Goal: Transaction & Acquisition: Purchase product/service

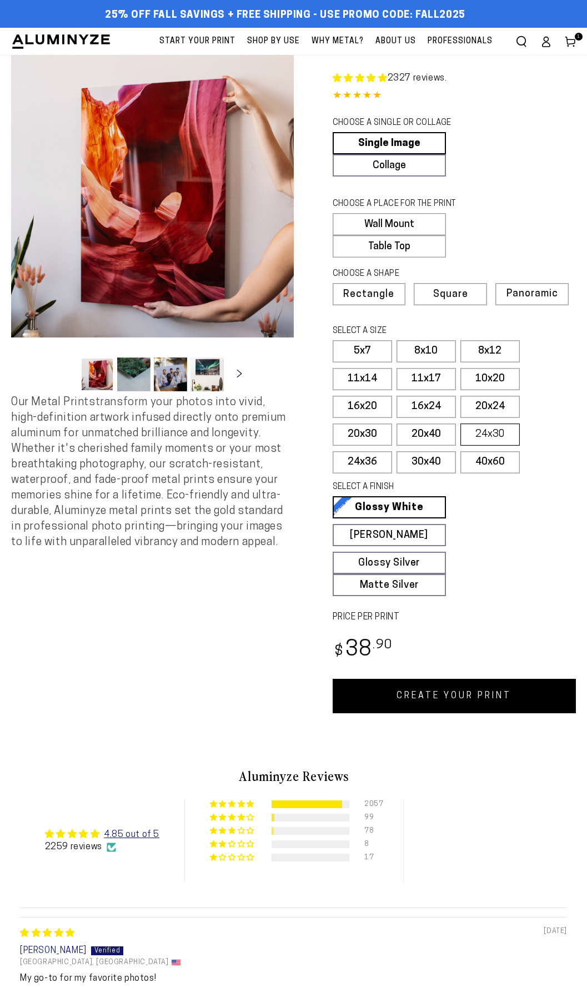
select select "**********"
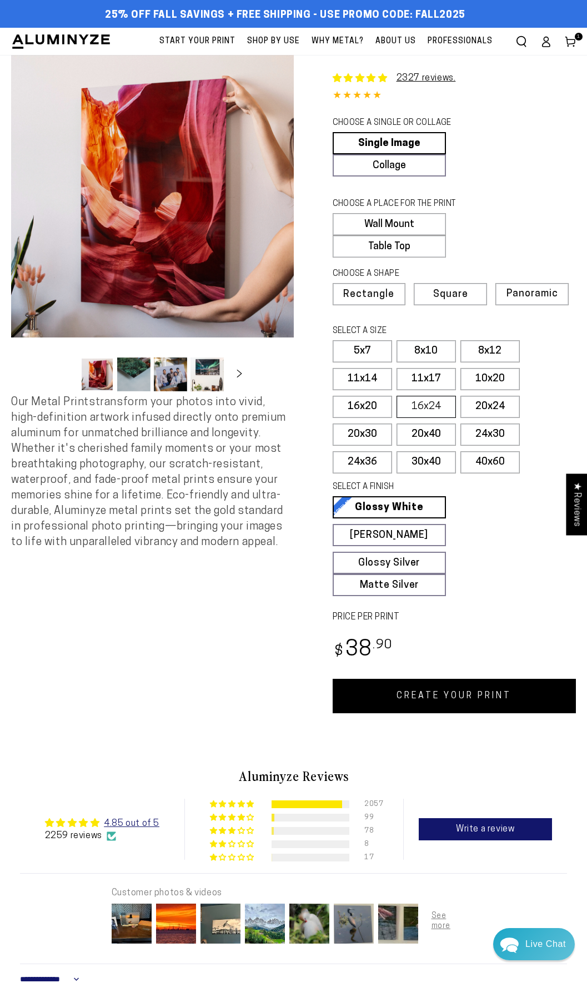
click at [426, 406] on label "16x24" at bounding box center [425, 407] width 59 height 22
click at [451, 295] on span "Square" at bounding box center [450, 295] width 33 height 10
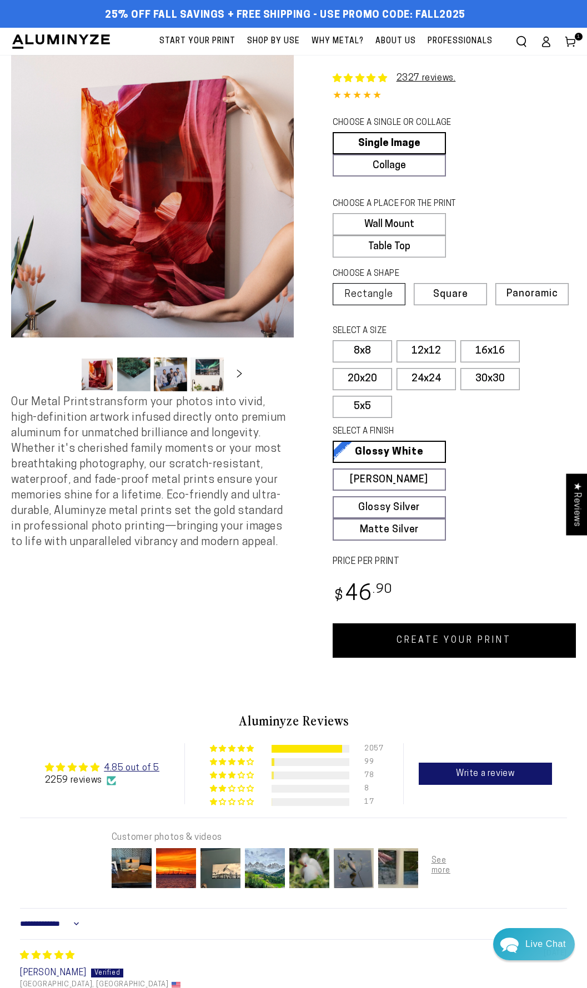
click at [358, 292] on span "Rectangle" at bounding box center [368, 295] width 49 height 10
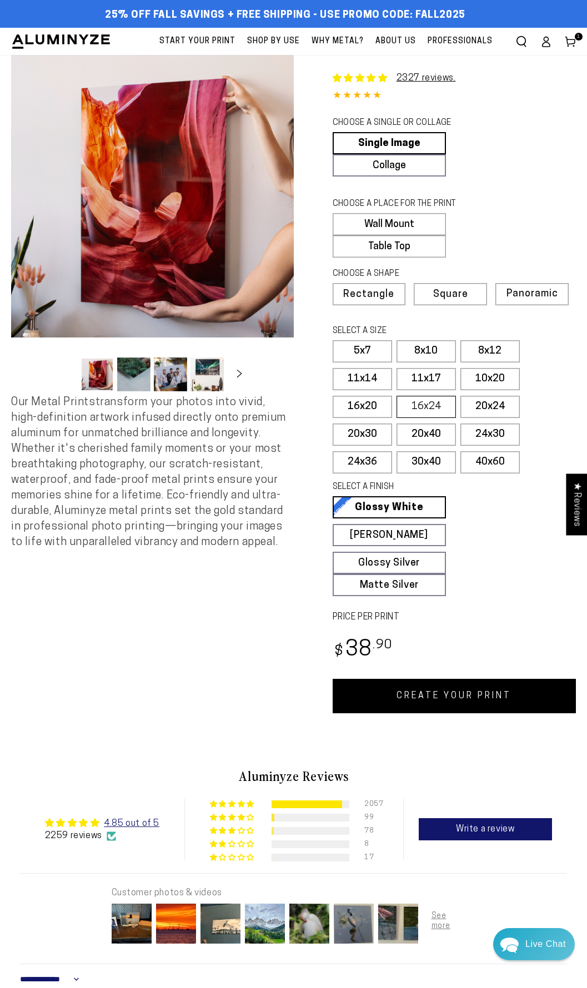
click at [431, 401] on label "16x24" at bounding box center [425, 407] width 59 height 22
click at [416, 704] on link "CREATE YOUR PRINT" at bounding box center [455, 696] width 244 height 34
